Goal: Task Accomplishment & Management: Complete application form

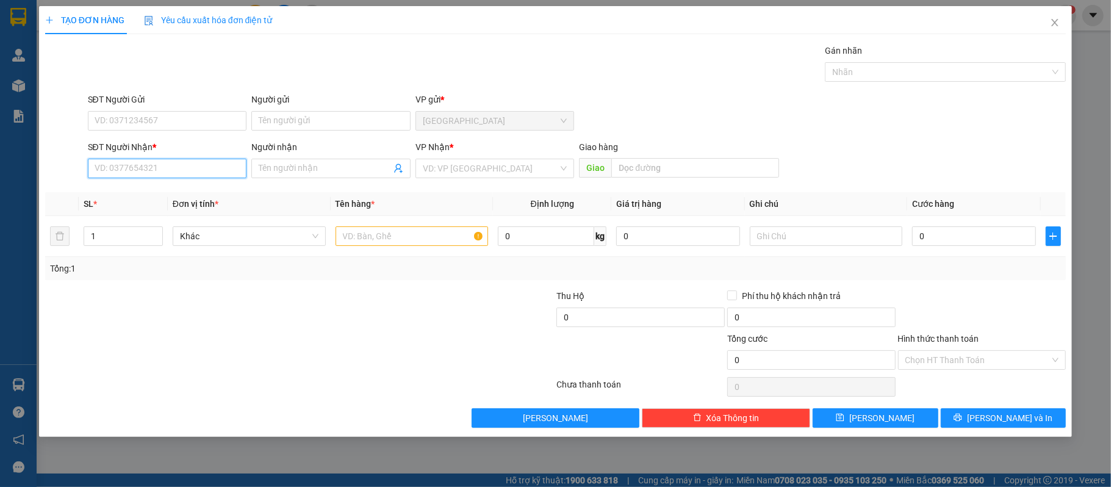
click at [198, 176] on input "SĐT Người Nhận *" at bounding box center [167, 169] width 159 height 20
type input "0382495110"
click at [198, 198] on div "0382495110 - [PERSON_NAME]" at bounding box center [167, 193] width 145 height 13
type input "[PERSON_NAME]"
type input "0382495110"
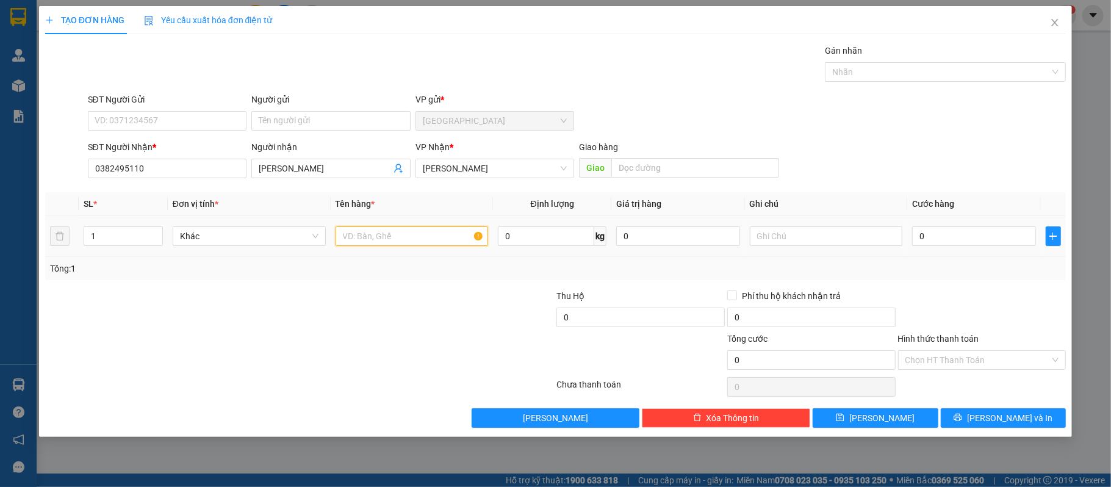
click at [438, 235] on input "text" at bounding box center [412, 236] width 153 height 20
type input "1 kiện đen"
click at [962, 235] on input "0" at bounding box center [973, 236] width 123 height 20
type input "40"
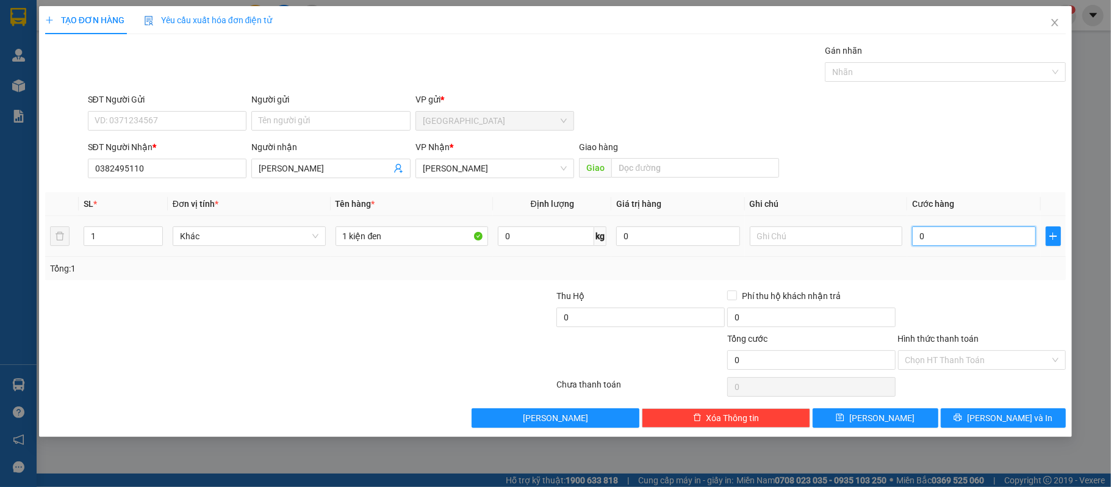
type input "40"
type input "400"
type input "4.000"
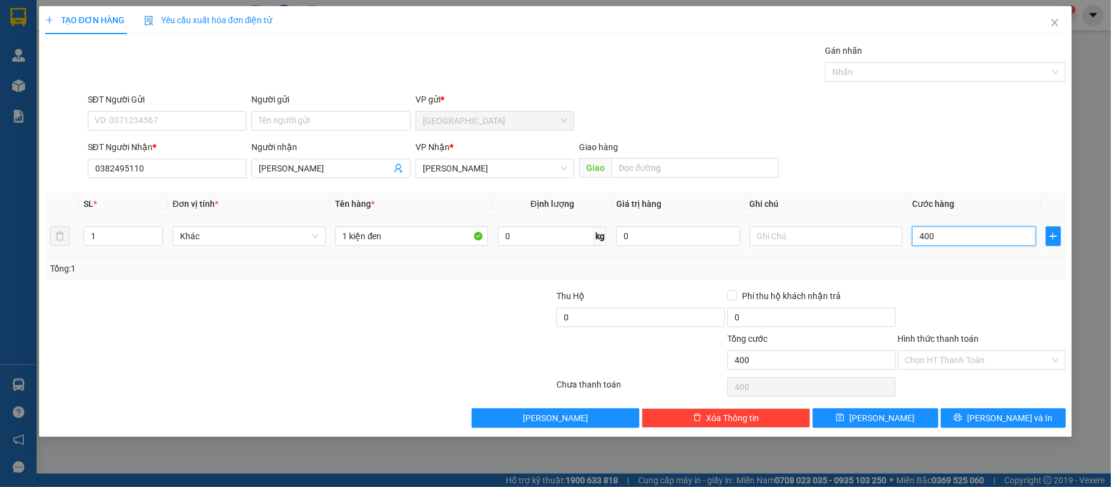
type input "4.000"
type input "40.000"
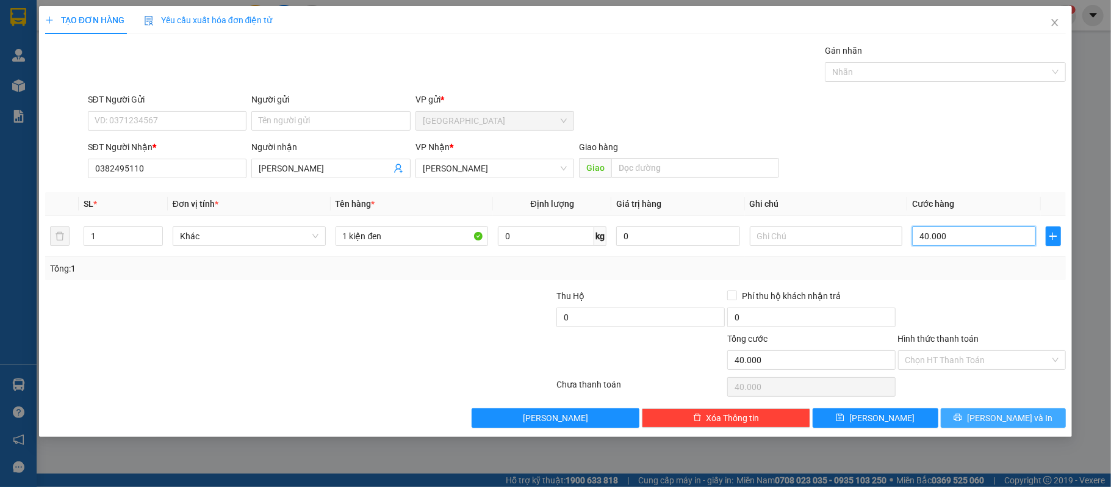
type input "40.000"
click at [969, 418] on button "[PERSON_NAME] và In" at bounding box center [1004, 418] width 126 height 20
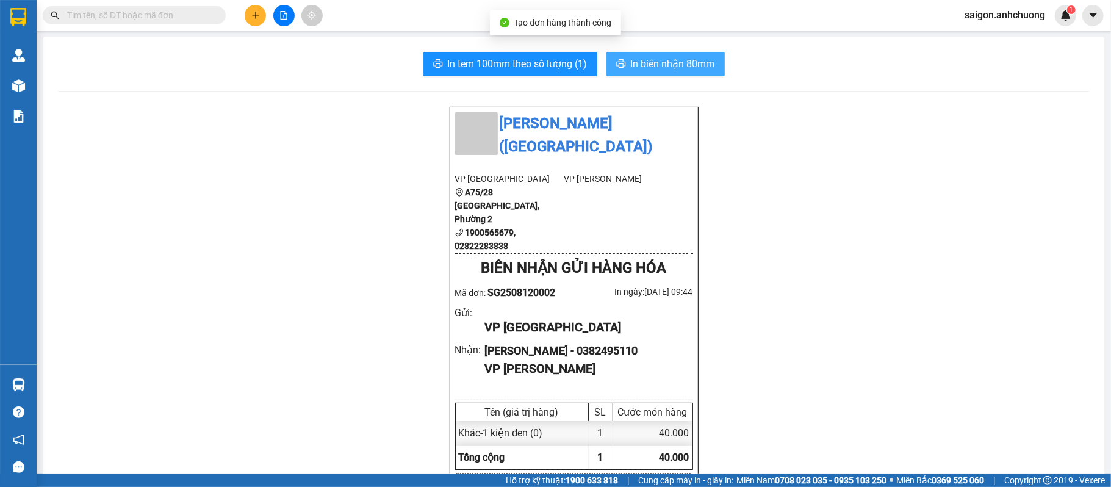
click at [687, 52] on button "In biên nhận 80mm" at bounding box center [666, 64] width 118 height 24
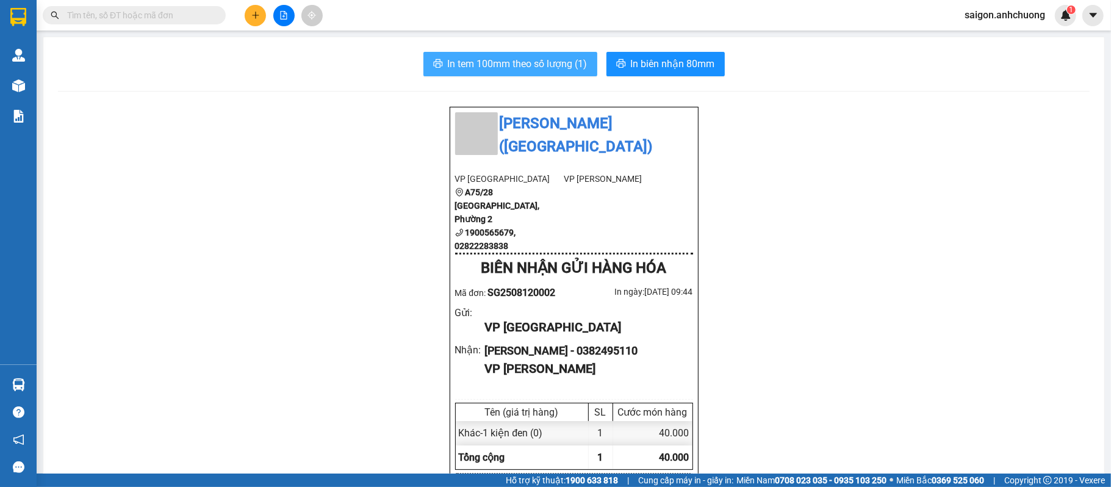
click at [555, 63] on span "In tem 100mm theo số lượng (1)" at bounding box center [518, 63] width 140 height 15
